Goal: Task Accomplishment & Management: Manage account settings

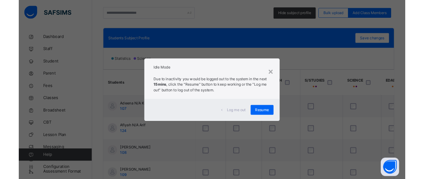
scroll to position [0, 92]
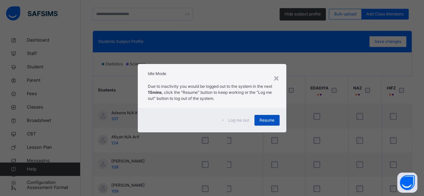
click at [266, 122] on span "Resume" at bounding box center [266, 120] width 15 height 6
click at [266, 122] on td at bounding box center [284, 116] width 42 height 24
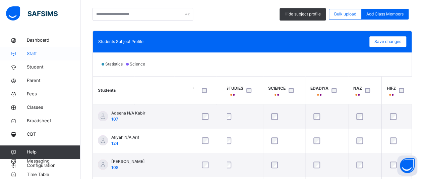
click at [32, 57] on span "Staff" at bounding box center [54, 53] width 54 height 7
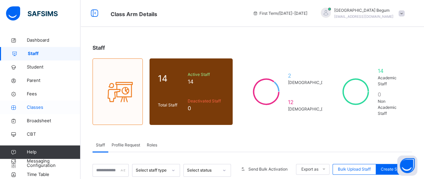
click at [42, 105] on span "Classes" at bounding box center [54, 107] width 54 height 7
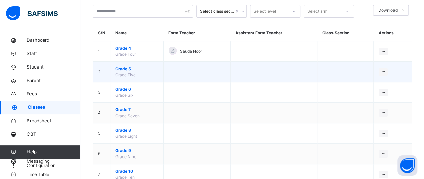
scroll to position [40, 0]
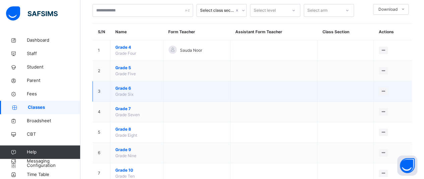
click at [130, 88] on span "Grade 6" at bounding box center [136, 88] width 43 height 6
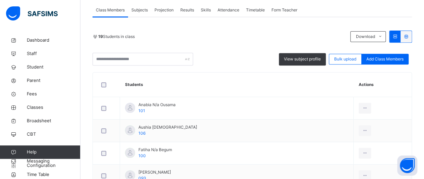
scroll to position [122, 0]
click at [139, 8] on span "Subjects" at bounding box center [139, 10] width 16 height 6
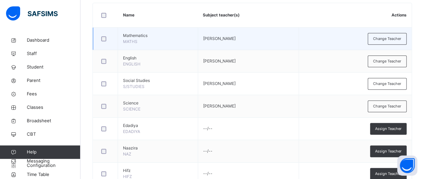
scroll to position [186, 0]
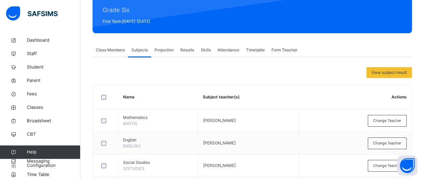
click at [165, 51] on span "Projection" at bounding box center [163, 50] width 19 height 6
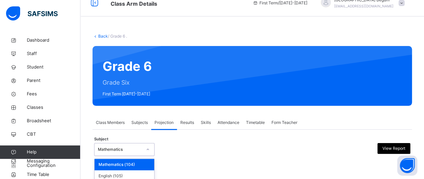
scroll to position [70, 0]
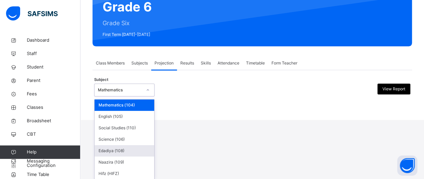
click at [149, 96] on div "option Edadiya (108) focused, 5 of 7. 7 results available. Use Up and Down to c…" at bounding box center [124, 89] width 60 height 13
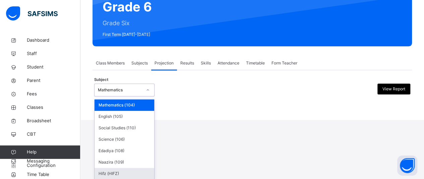
click at [132, 169] on div "Hifz (HIFZ)" at bounding box center [124, 173] width 60 height 11
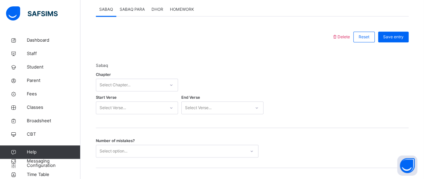
scroll to position [292, 0]
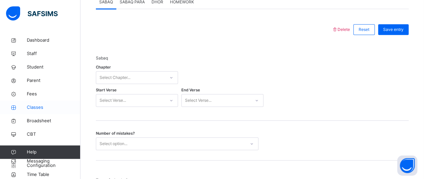
click at [30, 108] on span "Classes" at bounding box center [54, 107] width 54 height 7
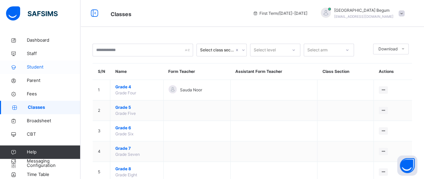
click at [42, 66] on span "Student" at bounding box center [54, 67] width 54 height 7
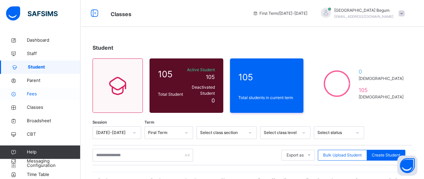
click at [41, 100] on link "Fees" at bounding box center [40, 93] width 80 height 13
select select "****"
select select "*"
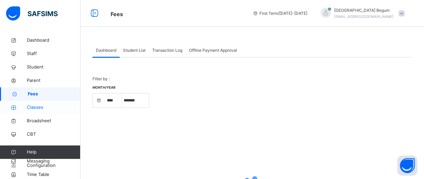
click at [42, 107] on span "Classes" at bounding box center [54, 107] width 54 height 7
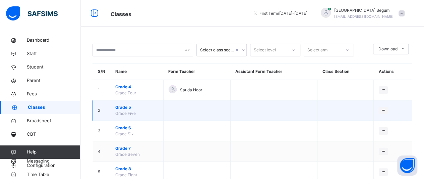
click at [135, 108] on span "Grade 5" at bounding box center [136, 107] width 43 height 6
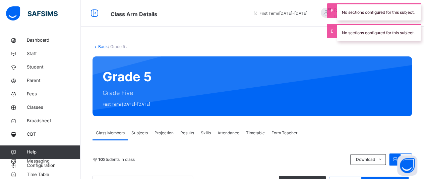
scroll to position [89, 0]
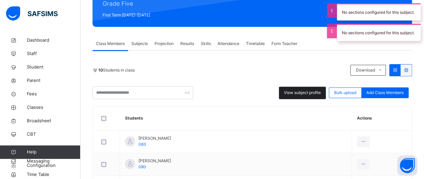
click at [308, 89] on span "View subject profile" at bounding box center [302, 92] width 37 height 6
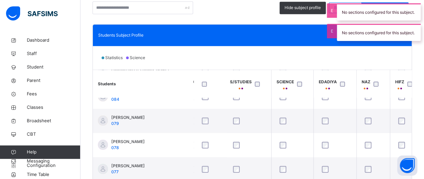
scroll to position [86, 92]
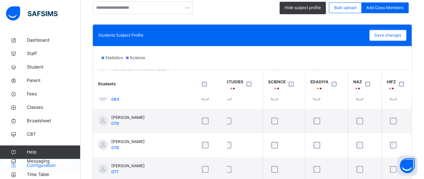
click at [42, 164] on span "Configuration" at bounding box center [53, 165] width 53 height 7
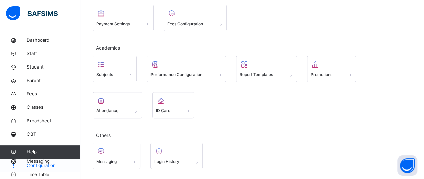
scroll to position [98, 0]
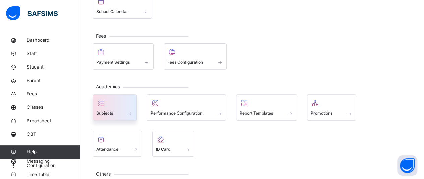
click at [121, 98] on div at bounding box center [114, 103] width 37 height 10
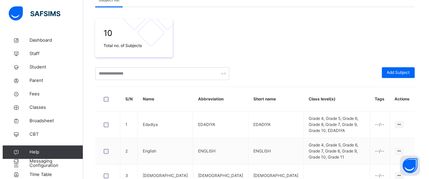
scroll to position [105, 0]
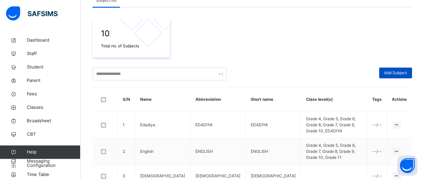
click at [399, 69] on div "Add Subject" at bounding box center [395, 72] width 33 height 11
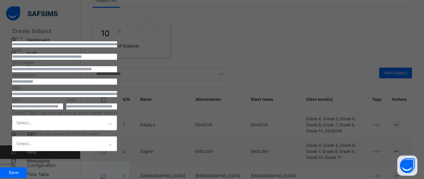
click at [117, 47] on input "text" at bounding box center [64, 44] width 105 height 6
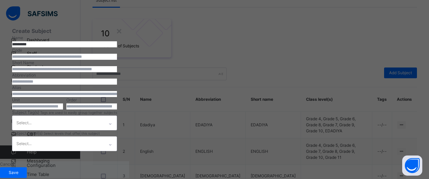
scroll to position [46, 0]
type input "*********"
click at [117, 54] on input "text" at bounding box center [64, 57] width 105 height 6
type input "***"
click at [117, 72] on input "text" at bounding box center [64, 69] width 105 height 6
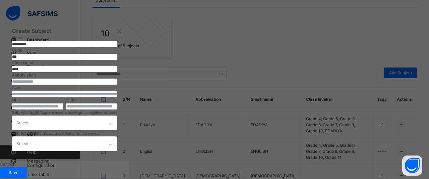
type input "****"
click at [117, 78] on input "text" at bounding box center [64, 81] width 105 height 6
type input "****"
click at [117, 103] on input "number" at bounding box center [91, 106] width 51 height 6
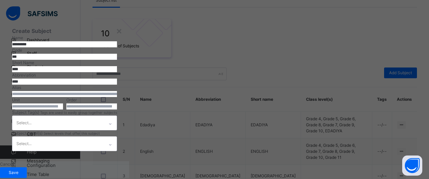
click at [117, 103] on input "number" at bounding box center [91, 106] width 51 height 6
type input "*"
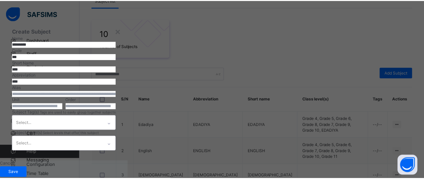
scroll to position [142, 0]
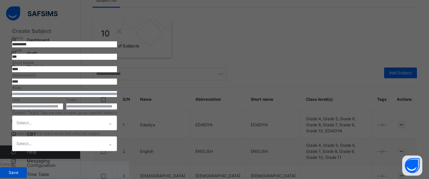
type input "*"
click at [22, 169] on span "Save" at bounding box center [13, 172] width 17 height 6
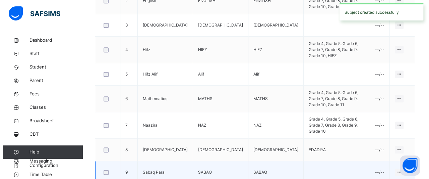
scroll to position [253, 0]
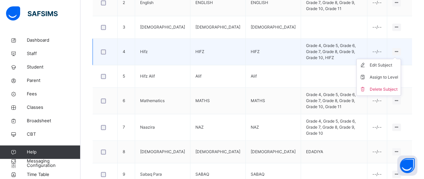
click at [399, 49] on icon at bounding box center [397, 51] width 6 height 5
click at [393, 62] on div "Edit Subject" at bounding box center [383, 65] width 28 height 7
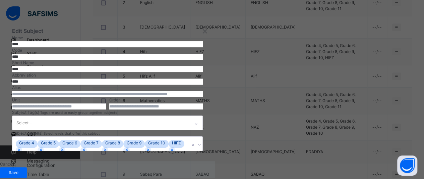
click at [148, 72] on div "Edit Subject Name **** Code **** Short Name **** Abbreviation **** Alias Unit O…" at bounding box center [107, 89] width 215 height 144
click at [145, 47] on input "****" at bounding box center [107, 44] width 191 height 6
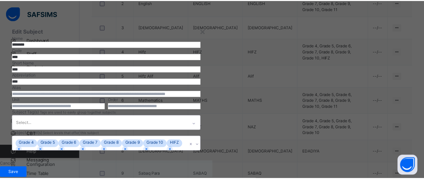
scroll to position [151, 0]
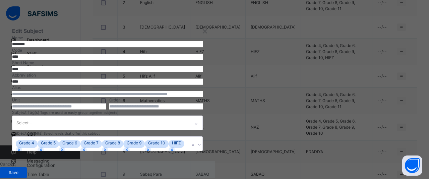
type input "********"
click at [22, 169] on span "Save" at bounding box center [13, 172] width 17 height 6
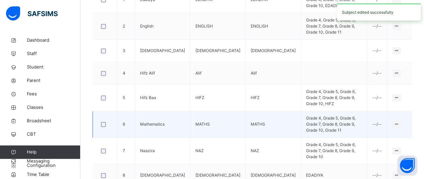
scroll to position [226, 0]
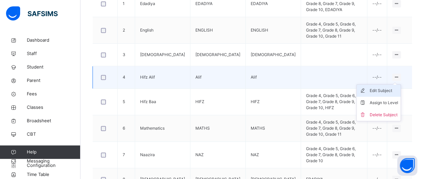
click at [386, 87] on div "Edit Subject" at bounding box center [383, 90] width 28 height 7
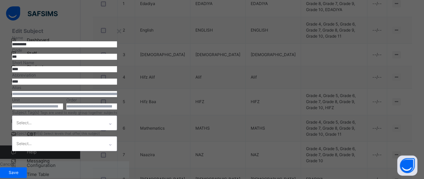
scroll to position [185, 0]
click at [117, 136] on div "Select..." at bounding box center [64, 143] width 105 height 15
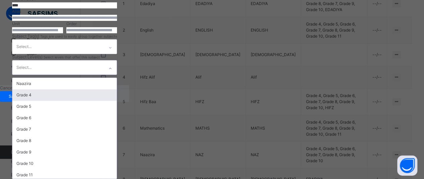
click at [129, 42] on div "Edit Subject Name ********* Code *** Short Name **** Abbreviation **** Alias Un…" at bounding box center [64, 13] width 129 height 144
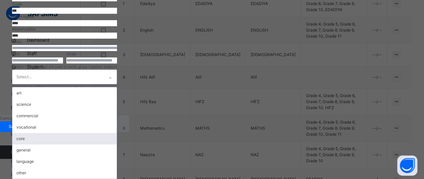
click at [129, 86] on div "Edit Subject Name ********* Code *** Short Name **** Abbreviation **** Alias Un…" at bounding box center [64, 43] width 129 height 144
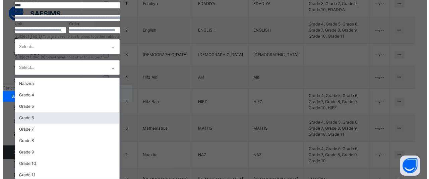
scroll to position [185, 0]
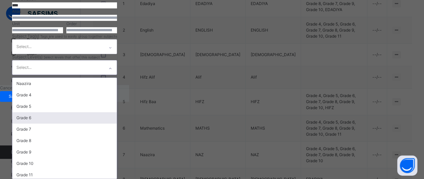
click at [117, 75] on div "option Grade 6 focused, 4 of 11. 11 results available. Use Up and Down to choos…" at bounding box center [64, 67] width 105 height 15
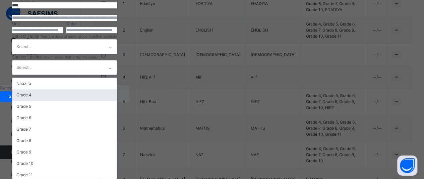
click at [117, 98] on div "Grade 4" at bounding box center [64, 94] width 104 height 11
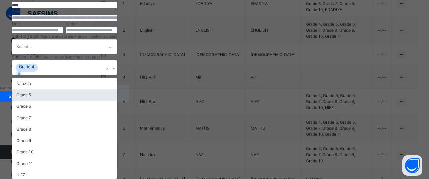
click at [117, 98] on div "Grade 5" at bounding box center [64, 94] width 104 height 11
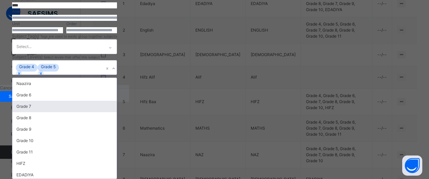
click at [117, 103] on div "Grade 7" at bounding box center [64, 106] width 104 height 11
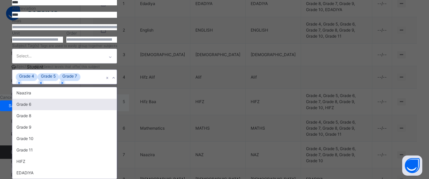
click at [117, 100] on div "Grade 6" at bounding box center [64, 103] width 104 height 11
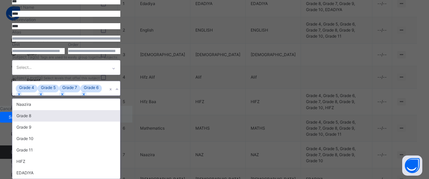
click at [120, 114] on div "Grade 8" at bounding box center [66, 115] width 108 height 11
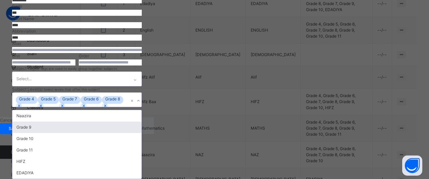
click at [141, 122] on div "Grade 9" at bounding box center [76, 126] width 129 height 11
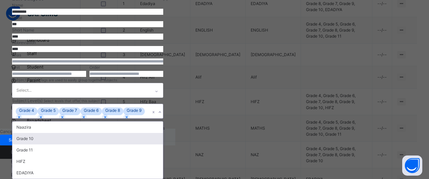
click at [163, 134] on div "Grade 10" at bounding box center [87, 138] width 150 height 11
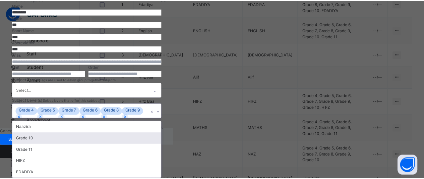
scroll to position [151, 0]
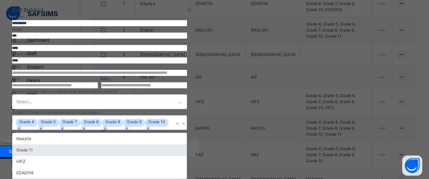
click at [173, 144] on div "Grade 11" at bounding box center [99, 149] width 174 height 11
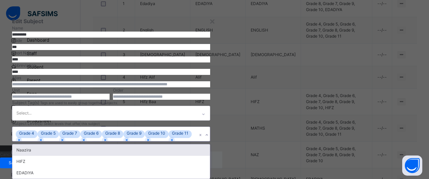
click at [44, 121] on span "Subject Level(s)" at bounding box center [27, 123] width 31 height 5
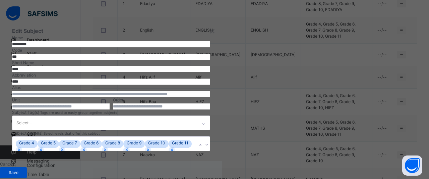
click at [22, 169] on span "Save" at bounding box center [13, 172] width 17 height 6
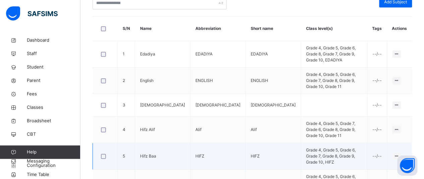
scroll to position [173, 0]
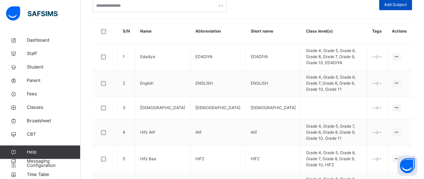
click at [393, 4] on span "Add Subject" at bounding box center [395, 5] width 23 height 6
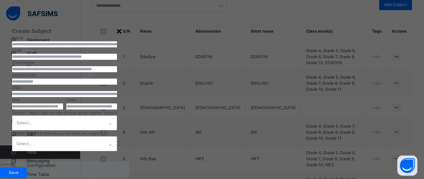
click at [122, 32] on div "×" at bounding box center [119, 30] width 6 height 14
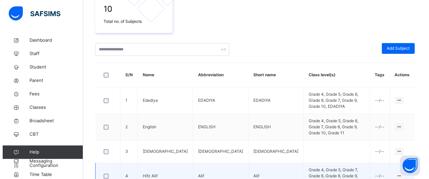
scroll to position [128, 0]
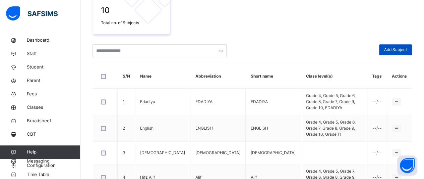
click at [393, 48] on span "Add Subject" at bounding box center [395, 50] width 23 height 6
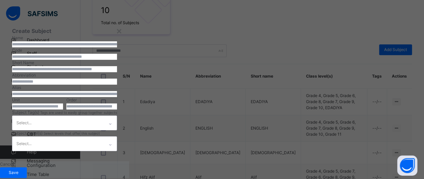
click at [117, 47] on input "text" at bounding box center [64, 44] width 105 height 6
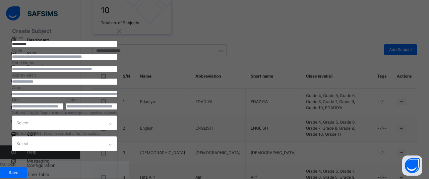
scroll to position [40, 0]
type input "*********"
click at [117, 55] on input "text" at bounding box center [64, 57] width 105 height 6
type input "***"
click at [117, 72] on input "text" at bounding box center [64, 69] width 105 height 6
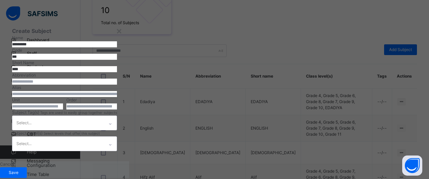
type input "****"
click at [117, 84] on input "text" at bounding box center [64, 81] width 105 height 6
type input "****"
click at [117, 109] on input "number" at bounding box center [91, 106] width 51 height 6
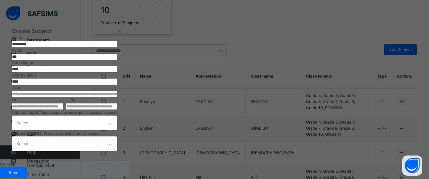
type input "*"
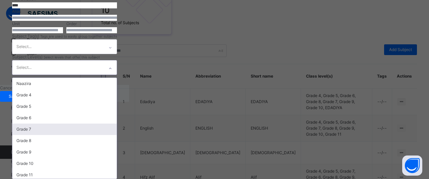
scroll to position [185, 0]
click at [117, 75] on div "option Grade 7 focused, 5 of 11. 11 results available. Use Up and Down to choos…" at bounding box center [64, 67] width 105 height 15
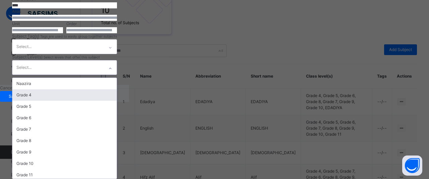
click at [117, 94] on div "Grade 4" at bounding box center [64, 94] width 104 height 11
click at [117, 98] on div "Grade 5" at bounding box center [64, 94] width 104 height 11
click at [117, 98] on div "Grade 6" at bounding box center [64, 94] width 104 height 11
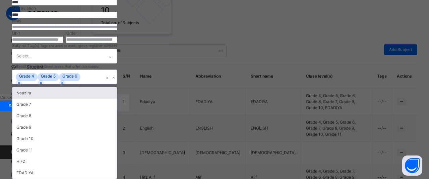
click at [117, 98] on div "Naazira" at bounding box center [64, 92] width 104 height 11
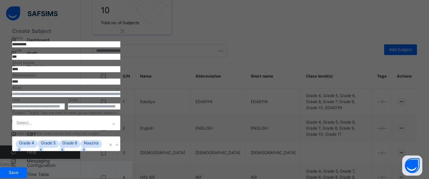
scroll to position [142, 0]
click at [132, 98] on div "Create Subject Name ********* Code *** Short Name **** Abbreviation **** Alias …" at bounding box center [66, 89] width 132 height 144
click at [120, 136] on div "Grade 4 Grade 5 Grade 6 Naazira" at bounding box center [66, 143] width 108 height 15
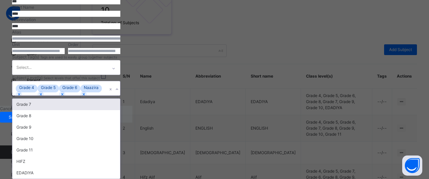
click at [120, 106] on div "Grade 7" at bounding box center [66, 103] width 108 height 11
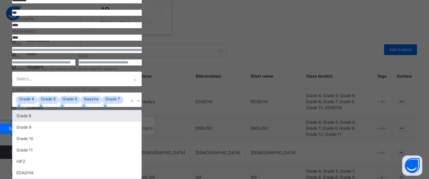
click at [141, 115] on div "Grade 8" at bounding box center [76, 115] width 129 height 11
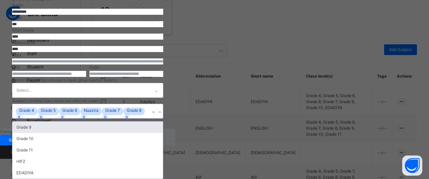
click at [163, 126] on div "Grade 9" at bounding box center [87, 126] width 150 height 11
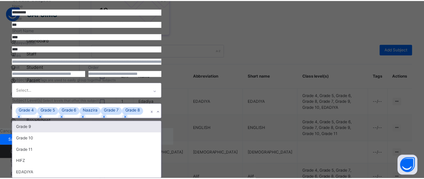
scroll to position [151, 0]
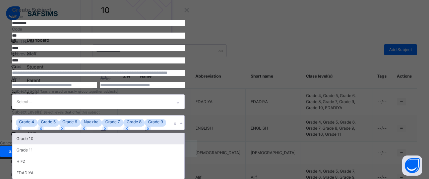
click at [184, 133] on div "Grade 10" at bounding box center [98, 138] width 172 height 11
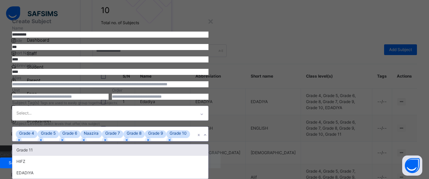
click at [208, 144] on div "Grade 11" at bounding box center [110, 149] width 196 height 11
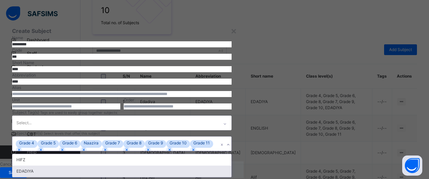
click at [22, 169] on span "Save" at bounding box center [13, 172] width 17 height 6
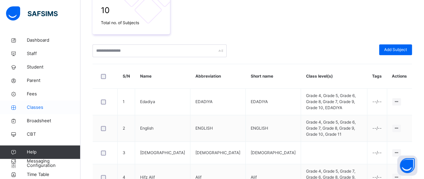
click at [53, 102] on link "Classes" at bounding box center [40, 107] width 80 height 13
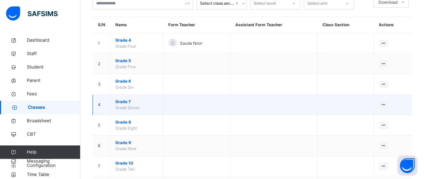
scroll to position [35, 0]
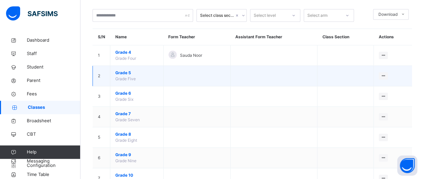
click at [126, 72] on span "Grade 5" at bounding box center [136, 73] width 43 height 6
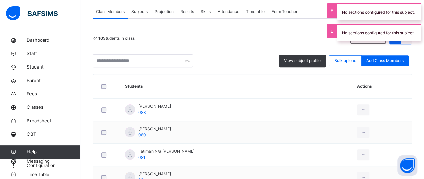
scroll to position [121, 0]
click at [294, 63] on span "View subject profile" at bounding box center [302, 60] width 37 height 6
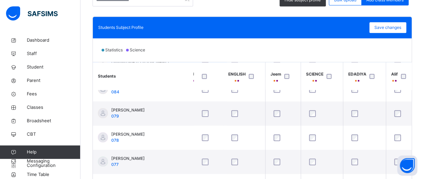
scroll to position [0, 90]
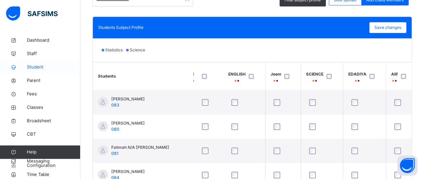
click at [46, 65] on span "Student" at bounding box center [54, 67] width 54 height 7
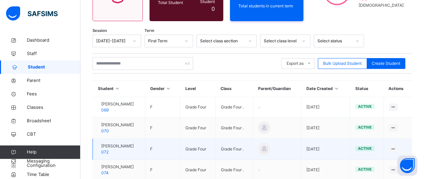
scroll to position [91, 0]
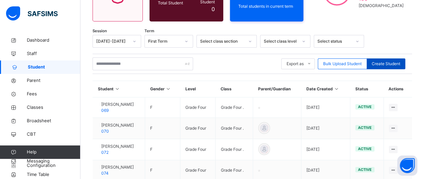
click at [388, 61] on span "Create Student" at bounding box center [386, 64] width 28 height 6
select select "**"
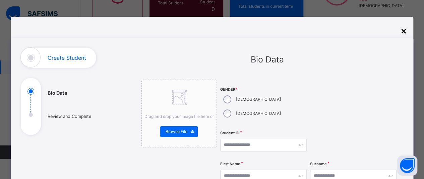
click at [403, 33] on div "×" at bounding box center [403, 30] width 6 height 14
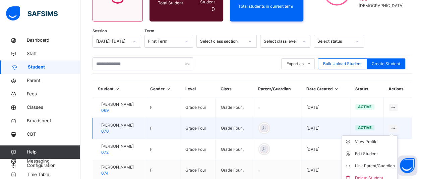
click at [397, 135] on ul "View Profile Edit Student Link Parent/Guardian Delete Student" at bounding box center [369, 159] width 56 height 49
click at [379, 139] on div "View Profile" at bounding box center [374, 141] width 40 height 7
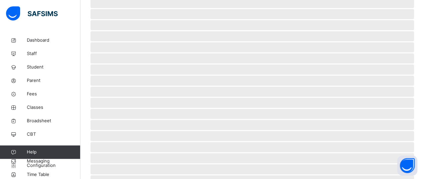
select select "****"
select select "*"
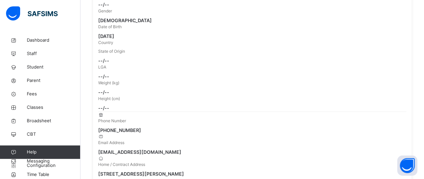
scroll to position [130, 0]
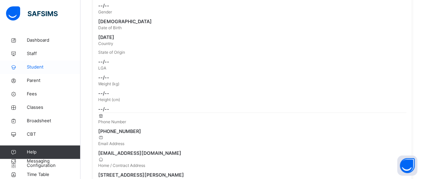
click at [38, 65] on span "Student" at bounding box center [54, 67] width 54 height 7
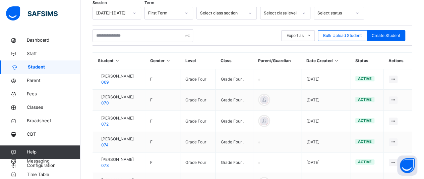
scroll to position [130, 0]
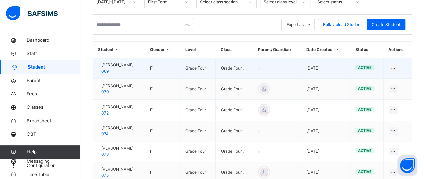
click at [129, 62] on span "[PERSON_NAME]" at bounding box center [117, 65] width 32 height 6
select select "****"
select select "*"
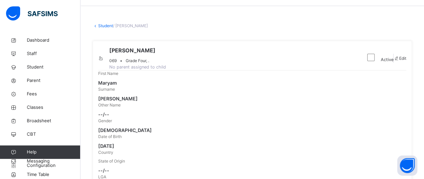
scroll to position [19, 0]
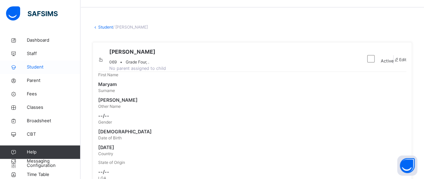
click at [52, 69] on span "Student" at bounding box center [54, 67] width 54 height 7
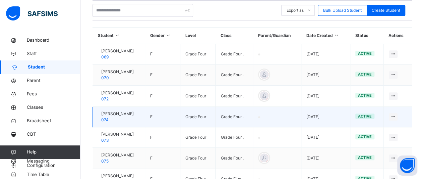
scroll to position [145, 0]
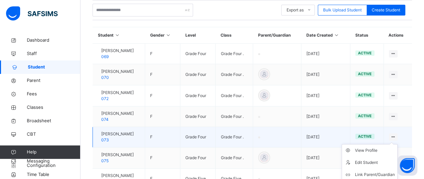
click at [396, 134] on icon at bounding box center [393, 136] width 6 height 5
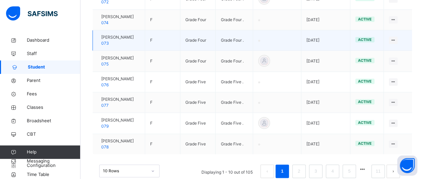
scroll to position [251, 0]
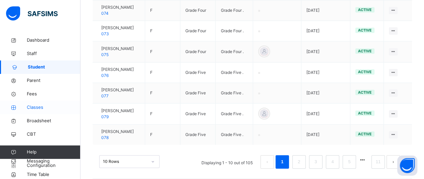
click at [40, 109] on span "Classes" at bounding box center [54, 107] width 54 height 7
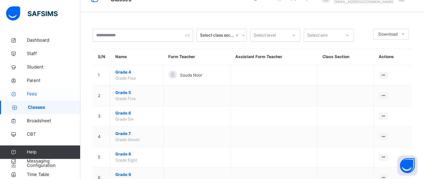
scroll to position [101, 0]
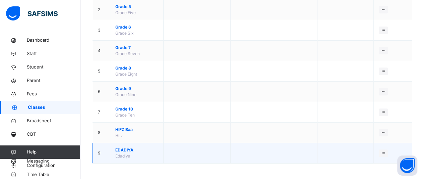
click at [125, 147] on span "EDADIYA" at bounding box center [136, 150] width 43 height 6
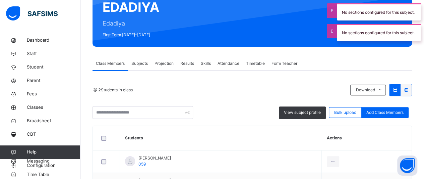
scroll to position [122, 0]
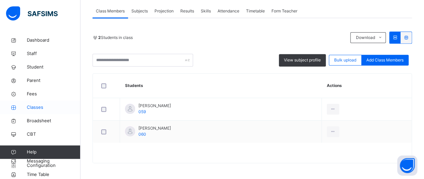
click at [26, 105] on icon at bounding box center [13, 107] width 27 height 5
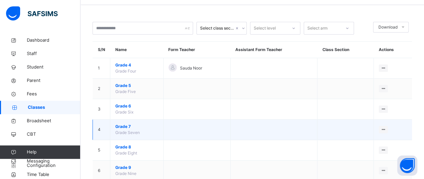
scroll to position [21, 0]
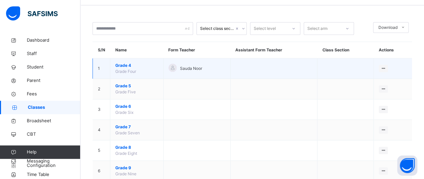
click at [145, 68] on td "Grade 4 Grade Four" at bounding box center [136, 68] width 53 height 20
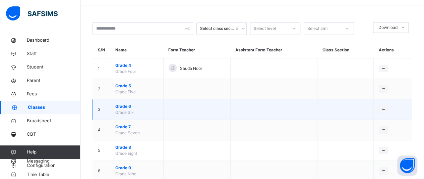
click at [129, 106] on span "Grade 6" at bounding box center [136, 106] width 43 height 6
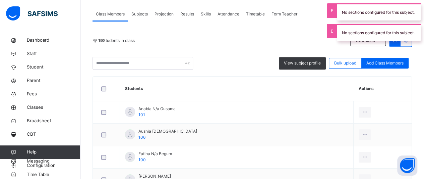
scroll to position [118, 0]
click at [290, 64] on span "View subject profile" at bounding box center [302, 63] width 37 height 6
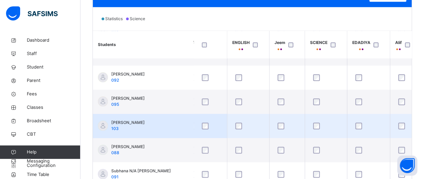
scroll to position [259, 0]
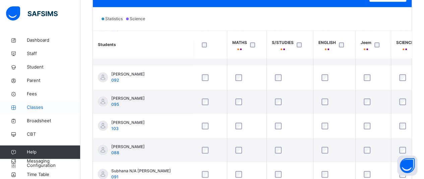
click at [42, 107] on span "Classes" at bounding box center [54, 107] width 54 height 7
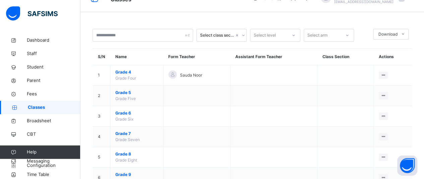
scroll to position [101, 0]
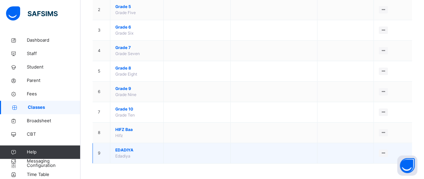
click at [125, 149] on span "EDADIYA" at bounding box center [136, 150] width 43 height 6
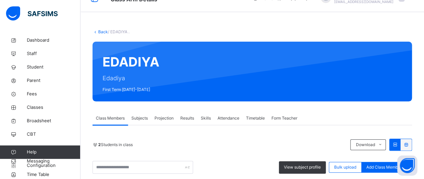
scroll to position [101, 0]
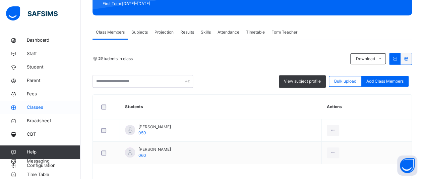
click at [46, 108] on span "Classes" at bounding box center [54, 107] width 54 height 7
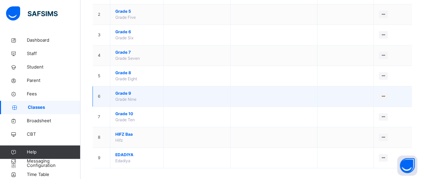
scroll to position [94, 0]
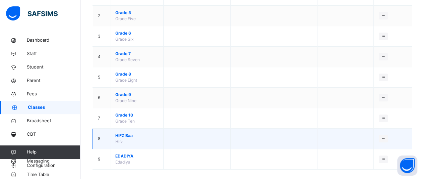
click at [128, 134] on span "HIFZ Baa" at bounding box center [136, 135] width 43 height 6
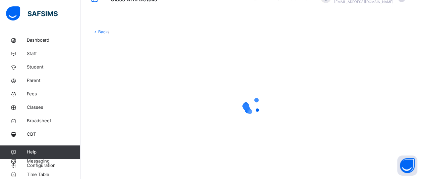
scroll to position [94, 0]
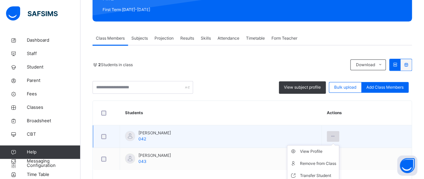
click at [329, 136] on div at bounding box center [333, 136] width 12 height 11
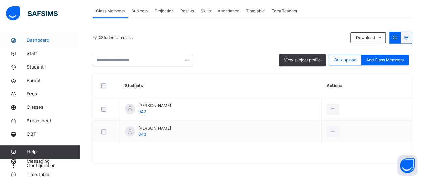
click at [48, 42] on span "Dashboard" at bounding box center [54, 40] width 54 height 7
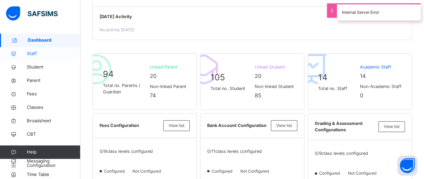
click at [50, 57] on link "Staff" at bounding box center [40, 53] width 80 height 13
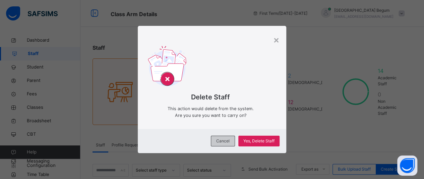
click at [219, 141] on span "Cancel" at bounding box center [222, 141] width 13 height 6
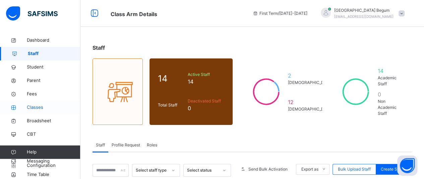
click at [41, 107] on span "Classes" at bounding box center [54, 107] width 54 height 7
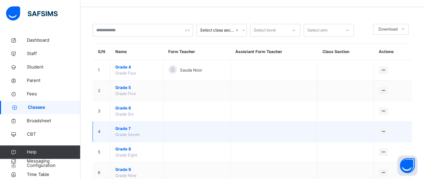
scroll to position [22, 0]
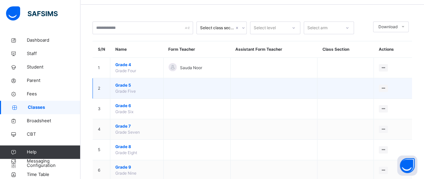
click at [124, 85] on span "Grade 5" at bounding box center [136, 85] width 43 height 6
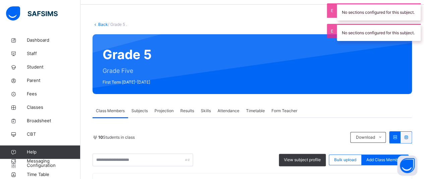
scroll to position [101, 0]
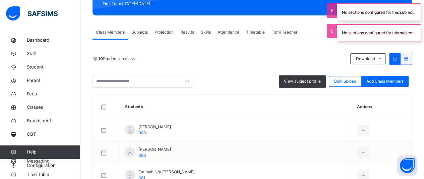
click at [168, 32] on span "Projection" at bounding box center [163, 32] width 19 height 6
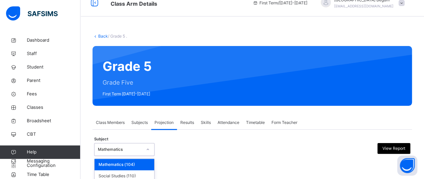
scroll to position [90, 0]
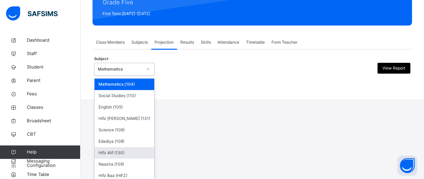
click at [127, 75] on div "option Hifz Alif (130) focused, 7 of 9. 9 results available. Use Up and Down to…" at bounding box center [124, 69] width 60 height 13
click at [125, 152] on div "Hifz Alif (130)" at bounding box center [124, 152] width 60 height 11
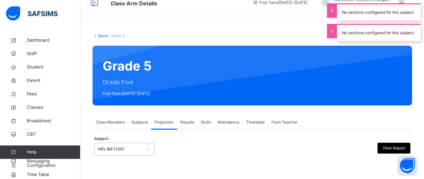
click at [129, 149] on div "option Hifz Alif (130), selected. 0 results available. Select is focused ,type …" at bounding box center [124, 148] width 60 height 13
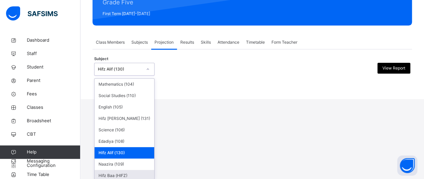
click at [126, 170] on div "Hifz Baa (HIFZ)" at bounding box center [124, 175] width 60 height 11
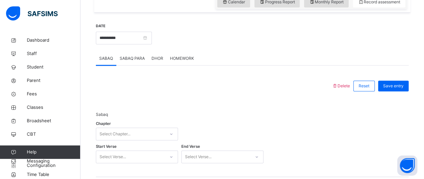
scroll to position [285, 0]
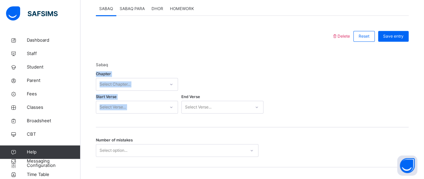
drag, startPoint x: 170, startPoint y: 59, endPoint x: 167, endPoint y: 104, distance: 44.3
click at [167, 104] on div "Sabaq Chapter Select Chapter... Start Verse Select Verse... End Verse Select Ve…" at bounding box center [252, 86] width 313 height 82
click at [160, 68] on span "Sabaq" at bounding box center [180, 65] width 168 height 6
click at [171, 45] on div at bounding box center [213, 35] width 229 height 17
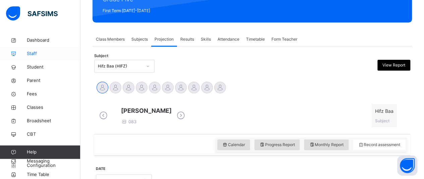
scroll to position [92, 0]
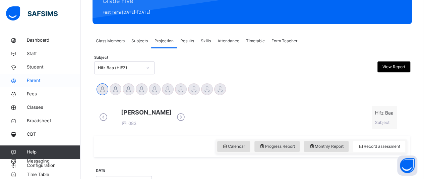
click at [34, 81] on span "Parent" at bounding box center [54, 80] width 54 height 7
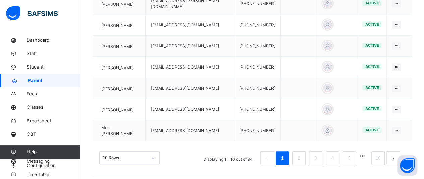
scroll to position [249, 0]
click at [302, 153] on link "2" at bounding box center [298, 157] width 6 height 9
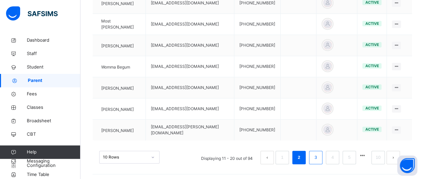
click at [319, 153] on link "3" at bounding box center [315, 157] width 6 height 9
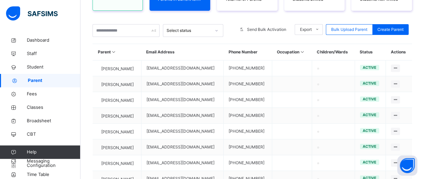
scroll to position [108, 0]
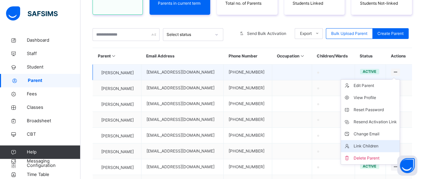
click at [363, 147] on div "Link Children" at bounding box center [374, 145] width 43 height 7
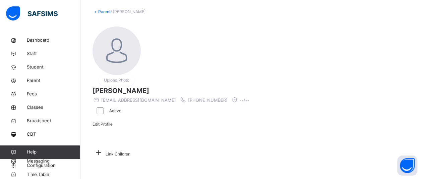
scroll to position [66, 0]
click at [105, 147] on icon at bounding box center [98, 152] width 12 height 10
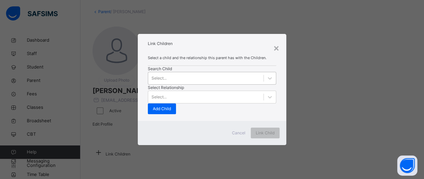
click at [172, 83] on div "Select..." at bounding box center [205, 78] width 115 height 10
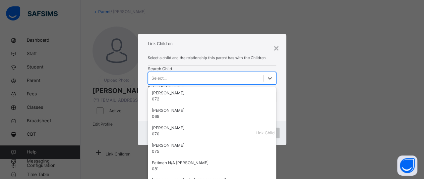
scroll to position [275, 0]
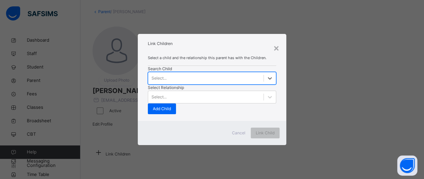
click at [174, 83] on div "Select..." at bounding box center [205, 78] width 115 height 10
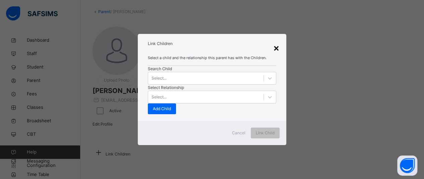
click at [277, 48] on div "×" at bounding box center [276, 48] width 6 height 14
